Goal: Transaction & Acquisition: Subscribe to service/newsletter

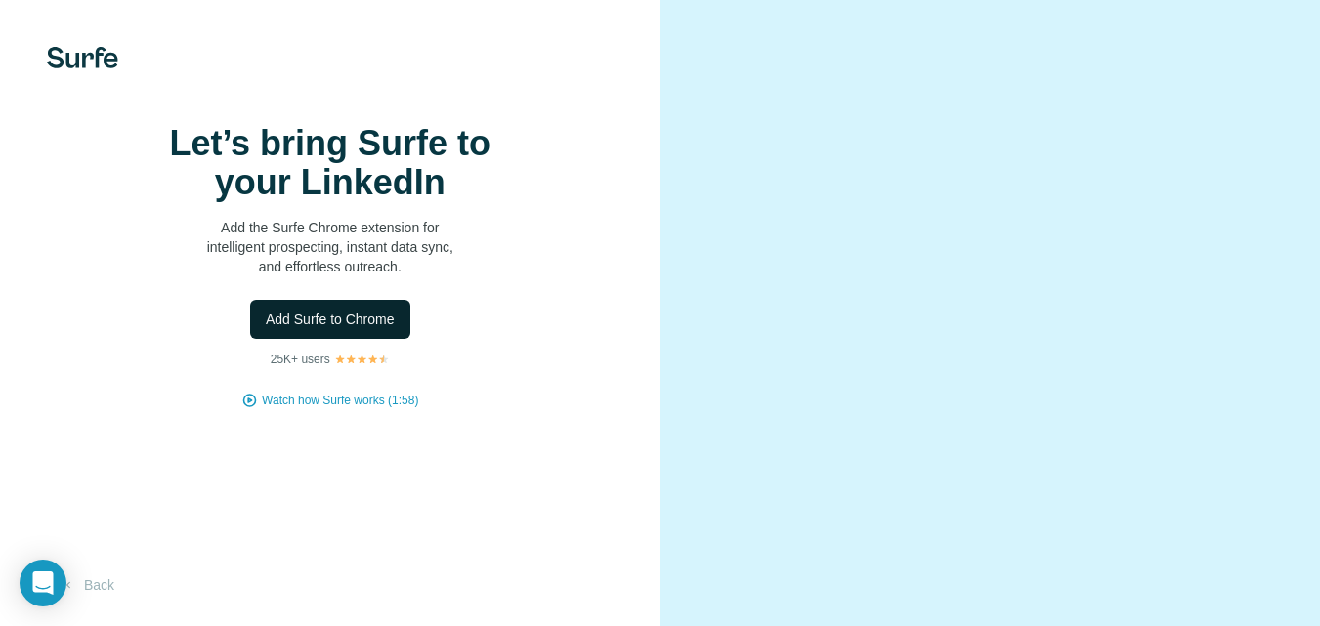
click at [383, 329] on span "Add Surfe to Chrome" at bounding box center [330, 320] width 129 height 20
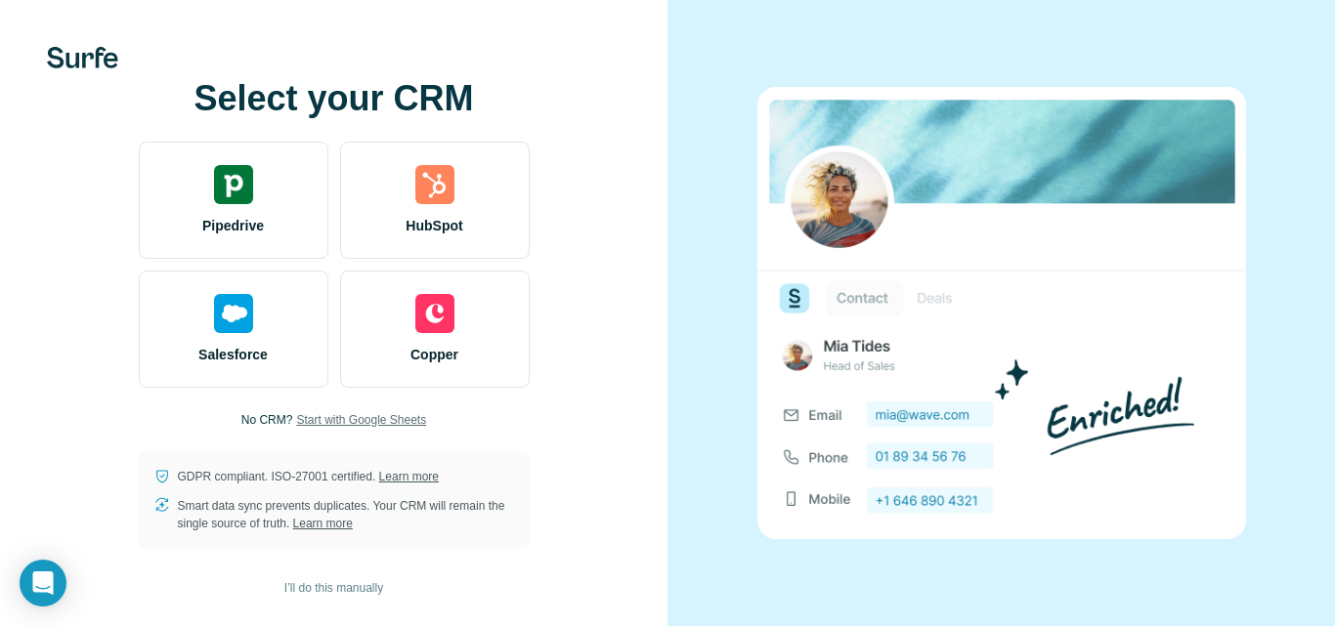
click at [348, 419] on span "Start with Google Sheets" at bounding box center [361, 420] width 130 height 18
click at [415, 422] on span "Start with Google Sheets" at bounding box center [361, 420] width 130 height 18
click at [376, 584] on span "I’ll do this manually" at bounding box center [333, 589] width 99 height 18
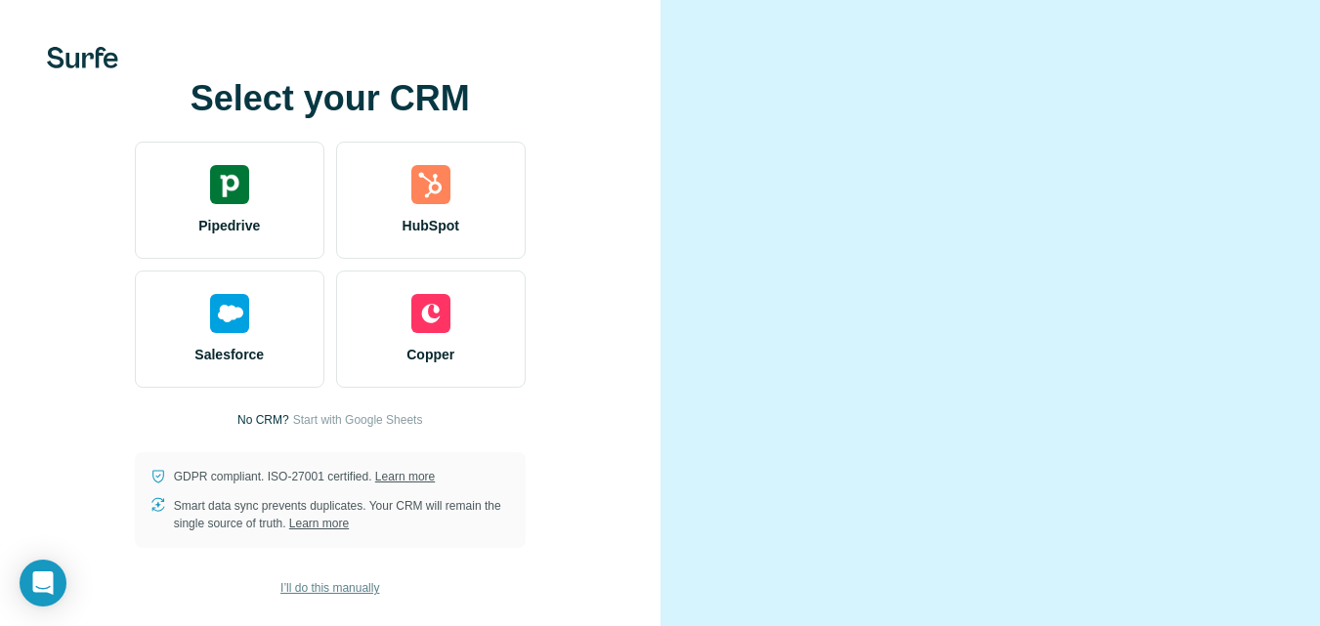
click at [332, 580] on span "I’ll do this manually" at bounding box center [329, 589] width 99 height 18
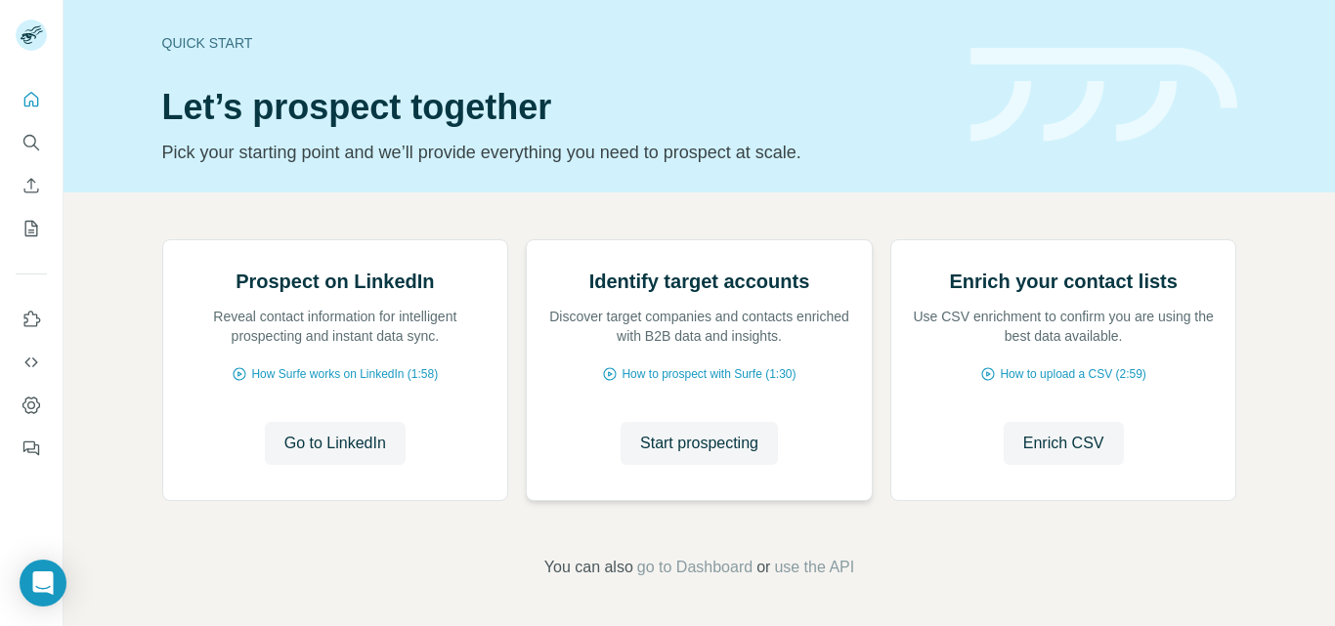
scroll to position [98, 0]
click at [355, 455] on span "Go to LinkedIn" at bounding box center [335, 443] width 102 height 23
